Goal: Task Accomplishment & Management: Manage account settings

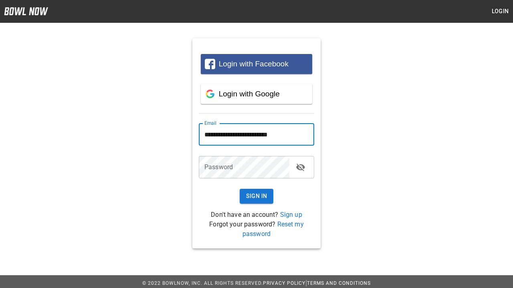
type input "**********"
click at [256, 196] on button "Sign In" at bounding box center [257, 196] width 34 height 15
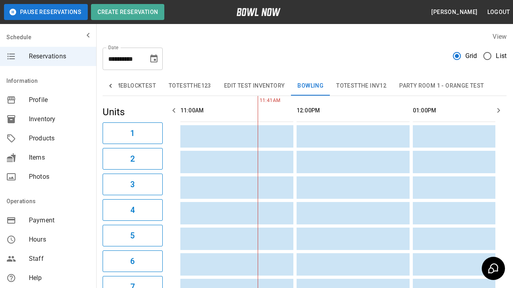
type input "**********"
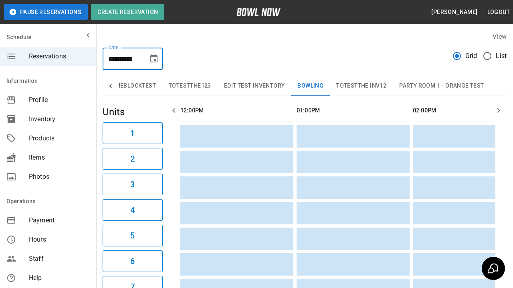
scroll to position [0, 116]
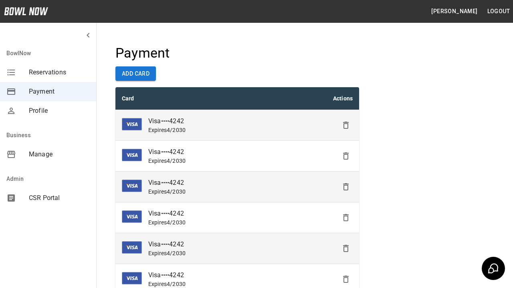
click at [346, 125] on icon "Delete" at bounding box center [346, 126] width 10 height 10
click at [346, 156] on icon "Delete" at bounding box center [346, 156] width 10 height 10
click at [346, 187] on icon "Delete" at bounding box center [346, 187] width 10 height 10
click at [346, 218] on icon "Delete" at bounding box center [346, 218] width 10 height 10
click at [346, 249] on icon "Delete" at bounding box center [346, 249] width 10 height 10
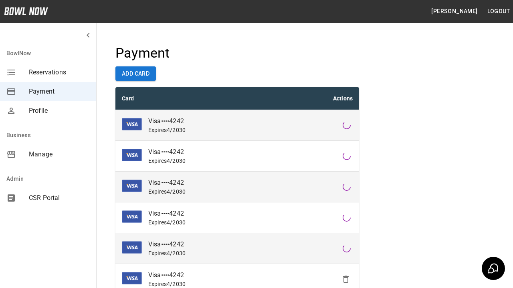
click at [346, 280] on icon "Delete" at bounding box center [346, 280] width 10 height 10
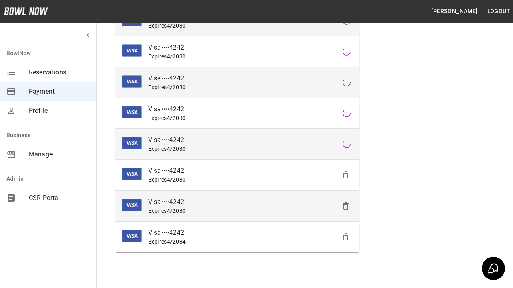
click at [346, 175] on icon "Delete" at bounding box center [346, 175] width 10 height 10
click at [346, 206] on icon "Delete" at bounding box center [346, 206] width 10 height 10
click at [346, 237] on icon "Delete" at bounding box center [346, 237] width 10 height 10
